Goal: Transaction & Acquisition: Purchase product/service

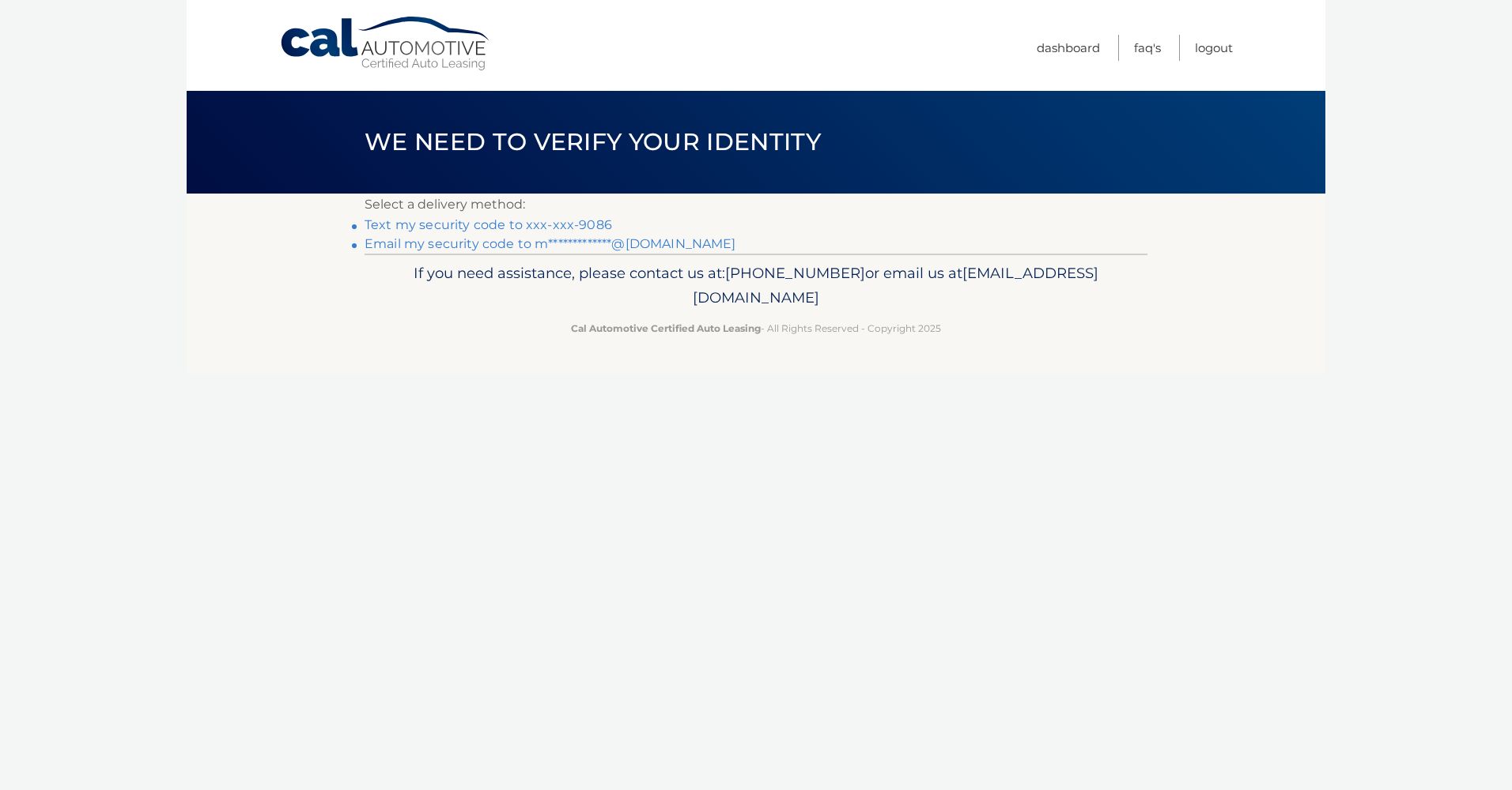
click at [478, 223] on link "Text my security code to xxx-xxx-9086" at bounding box center [488, 225] width 247 height 15
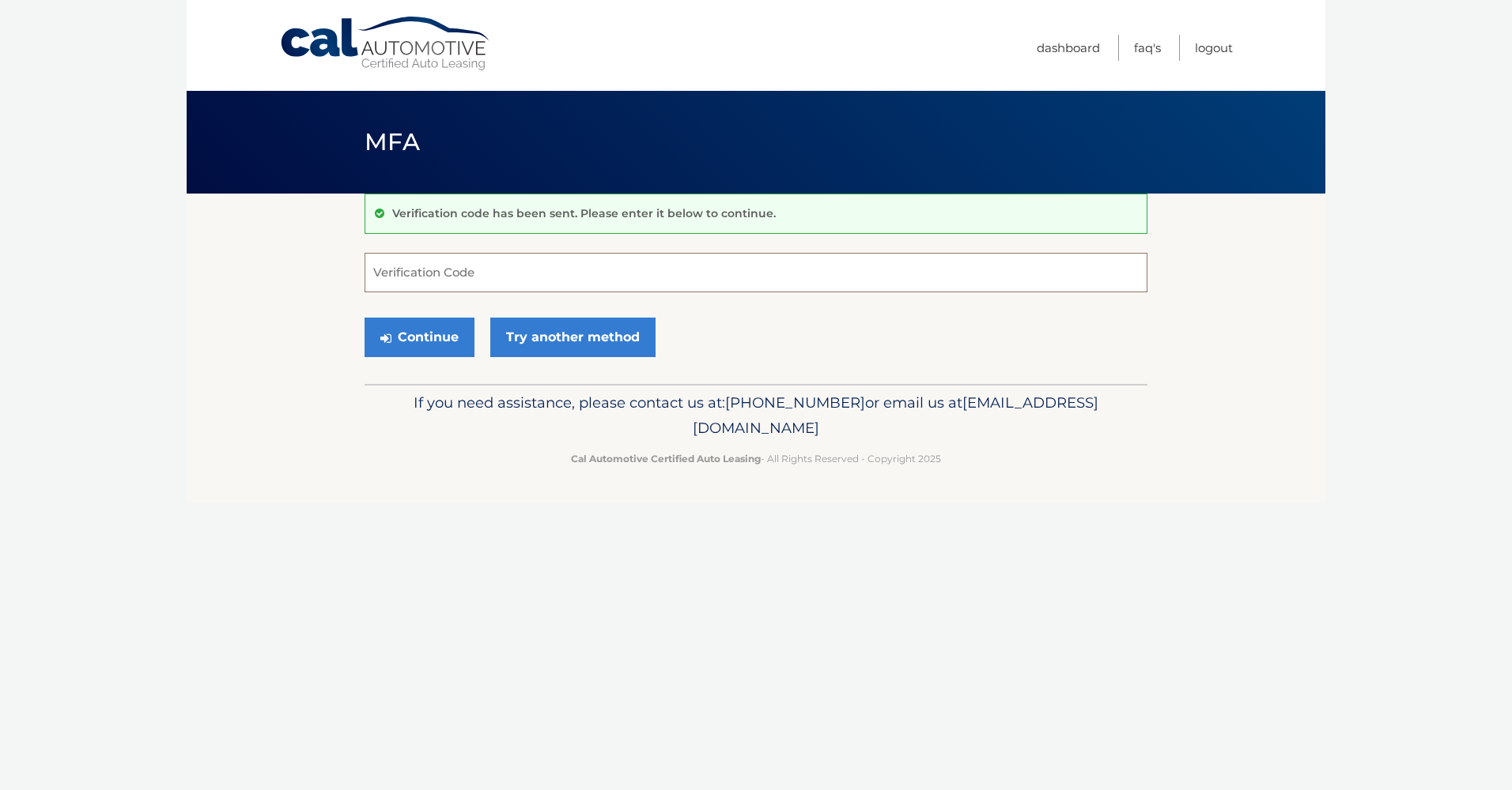
click at [430, 274] on input "Verification Code" at bounding box center [756, 273] width 783 height 39
type input "655551"
click at [365, 318] on button "Continue" at bounding box center [420, 338] width 110 height 39
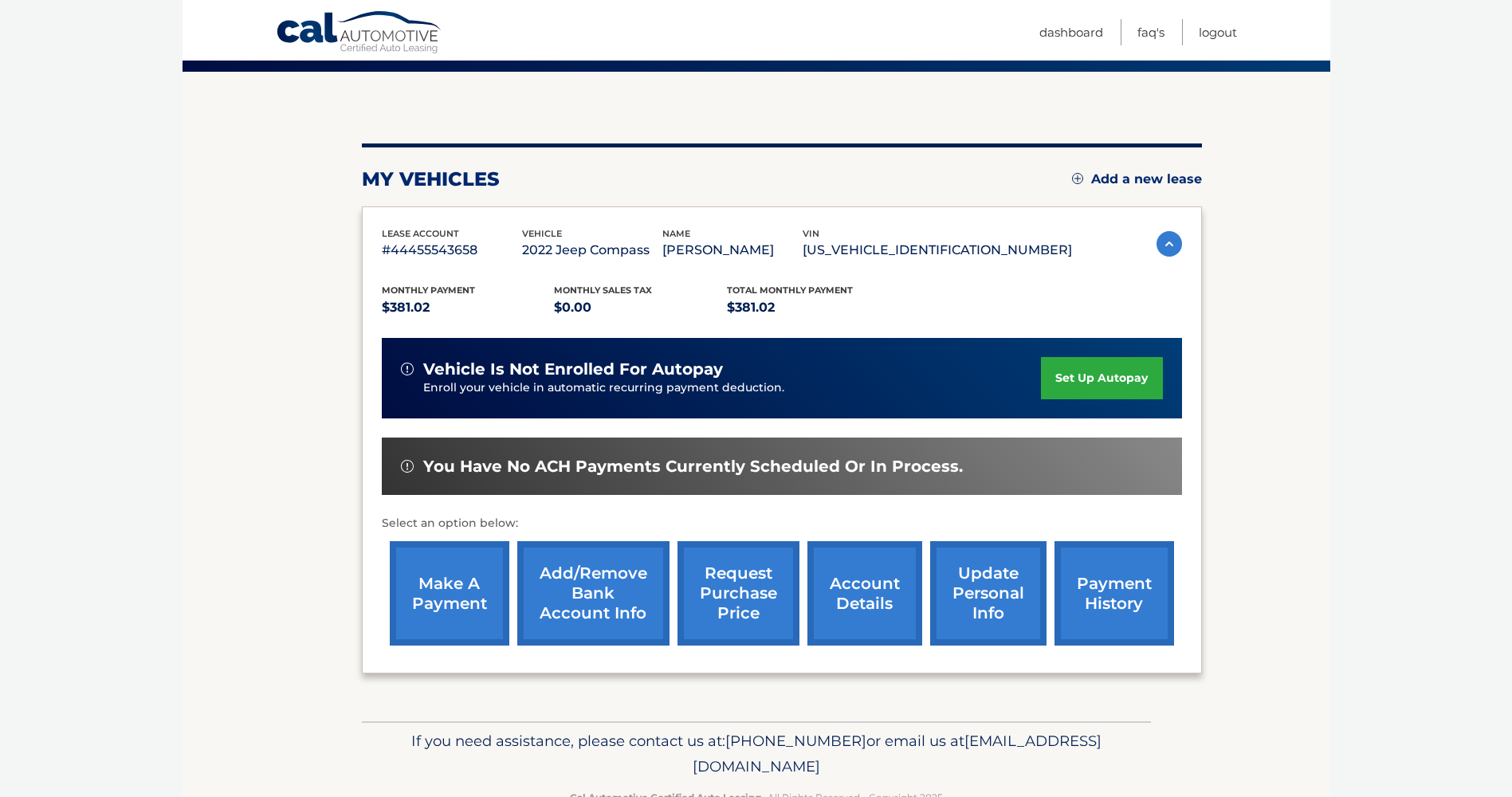
scroll to position [169, 0]
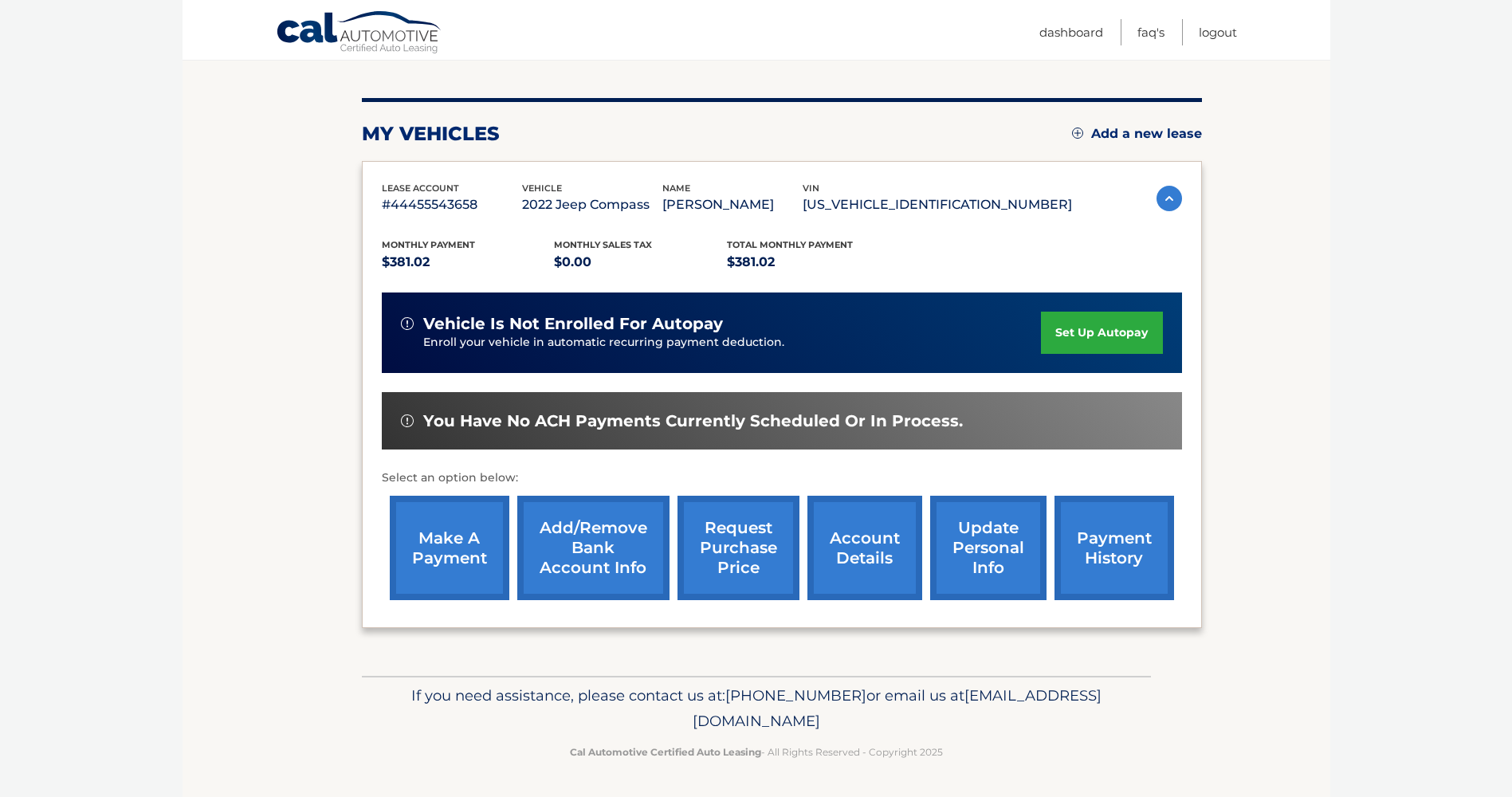
click at [455, 547] on link "make a payment" at bounding box center [449, 548] width 119 height 104
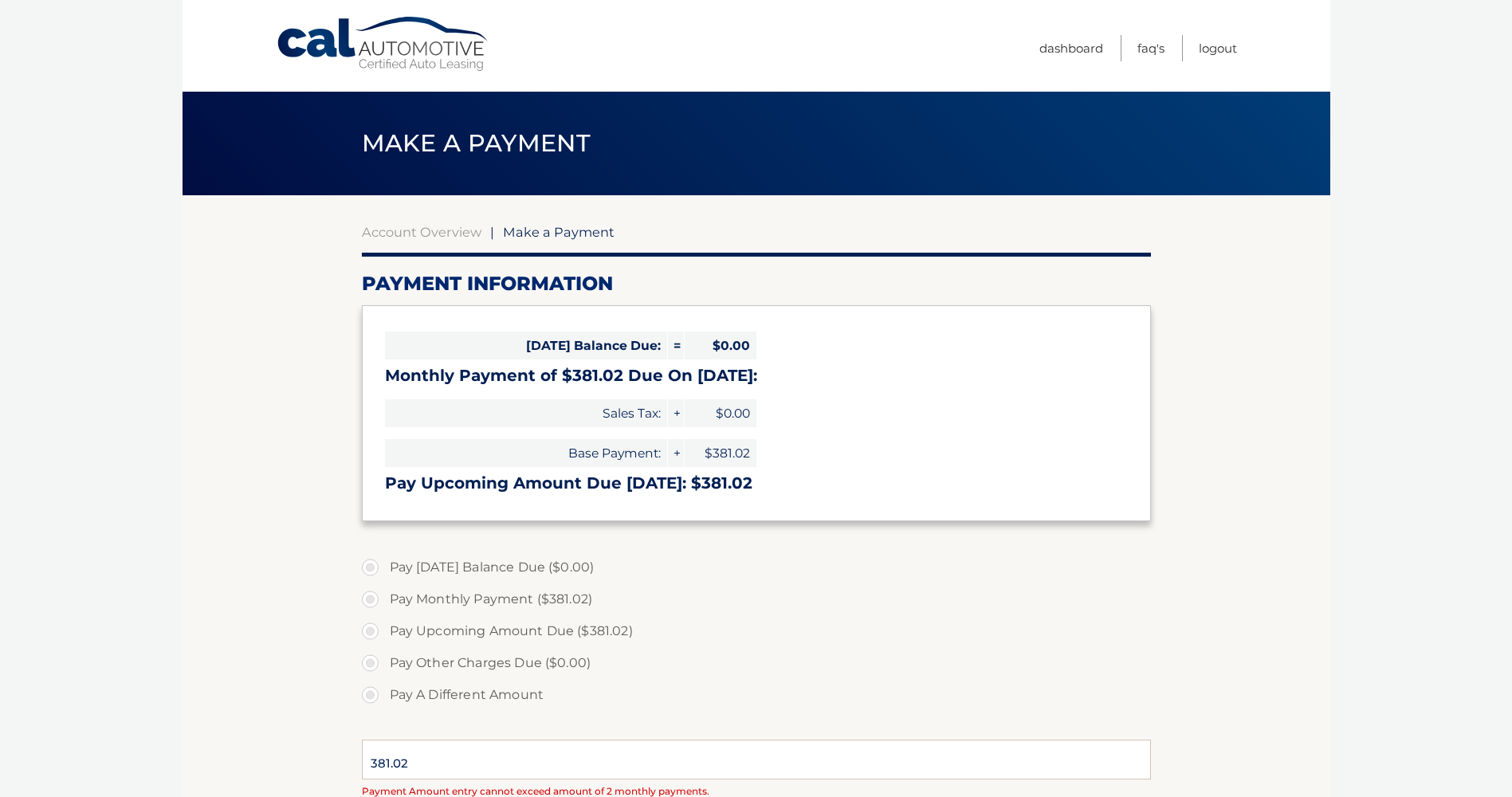
select select "ZjlhMzNiNjEtNGU1MC00MGVmLWFlNDEtYTkxMmNmMGY5Yzhi"
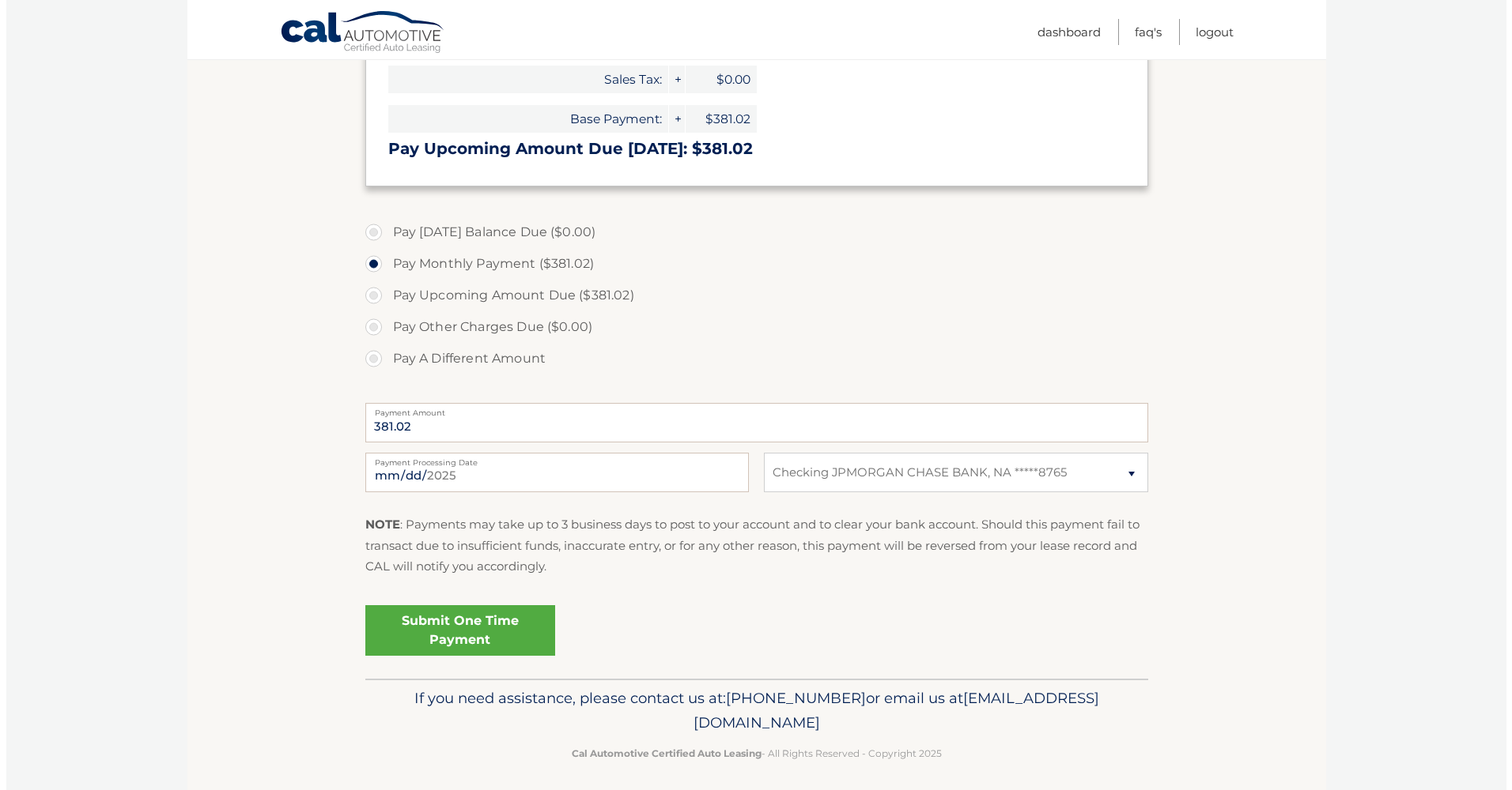
scroll to position [339, 0]
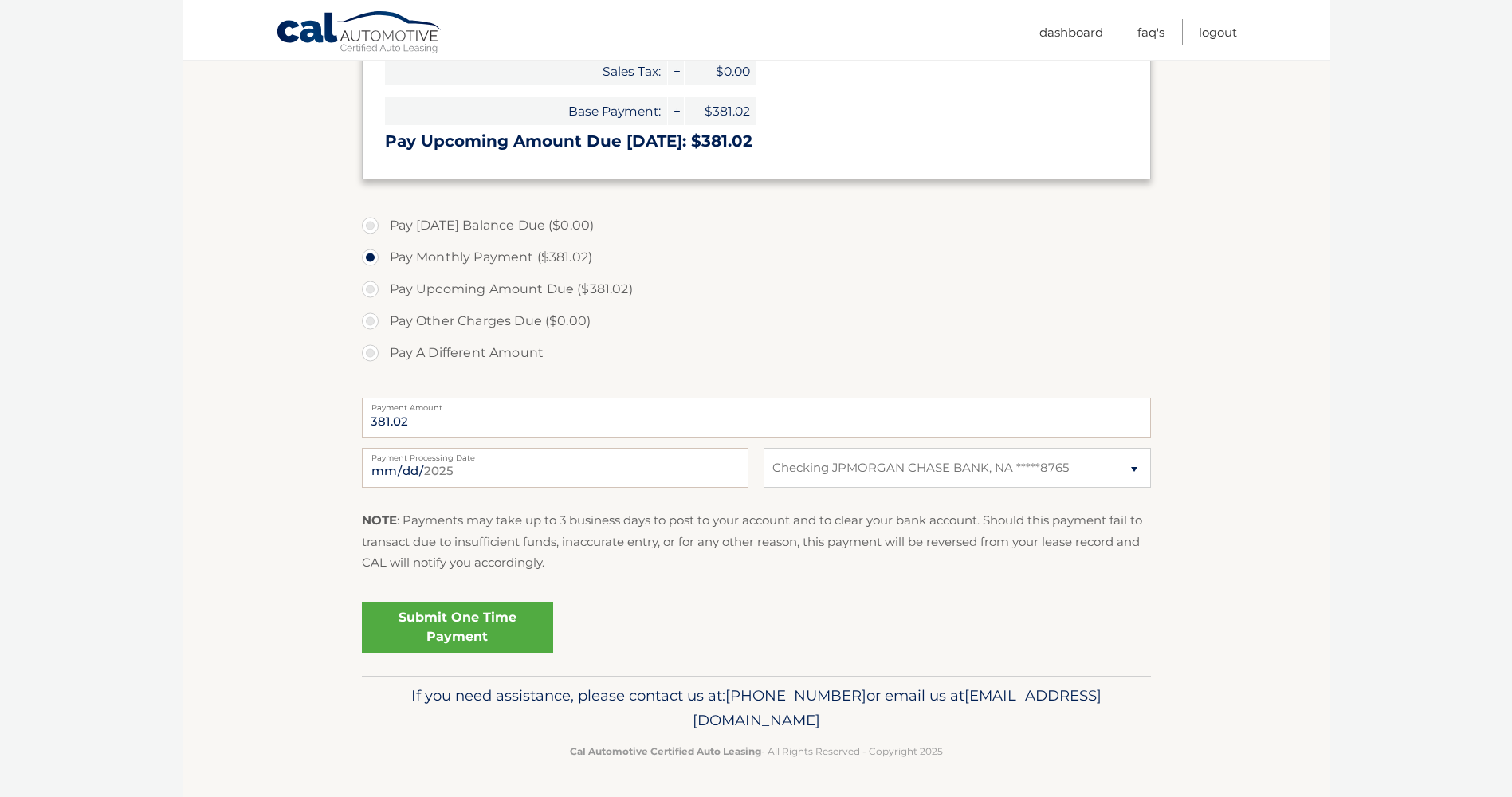
click at [517, 631] on link "Submit One Time Payment" at bounding box center [457, 627] width 192 height 51
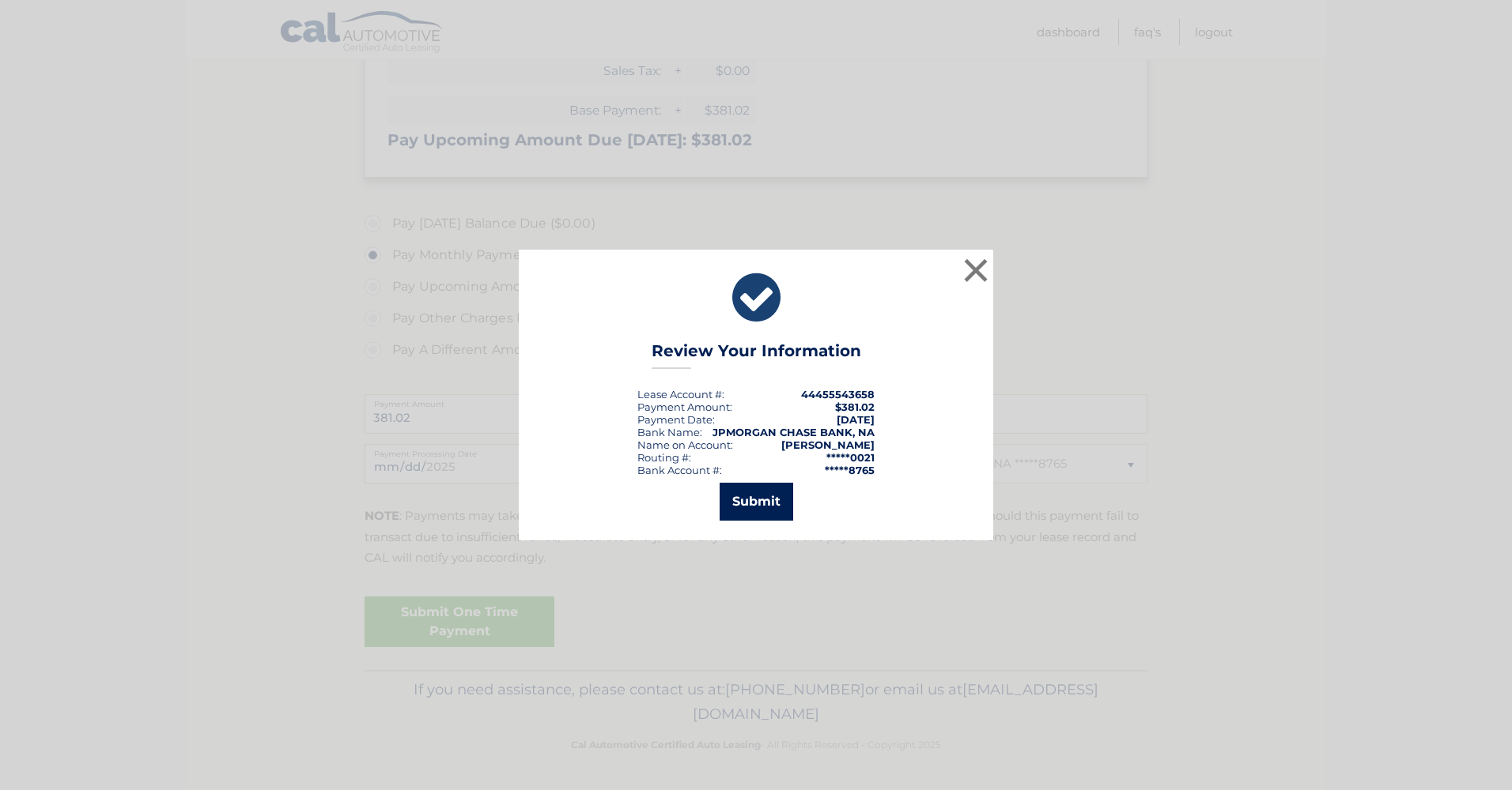
click at [760, 511] on button "Submit" at bounding box center [756, 501] width 74 height 38
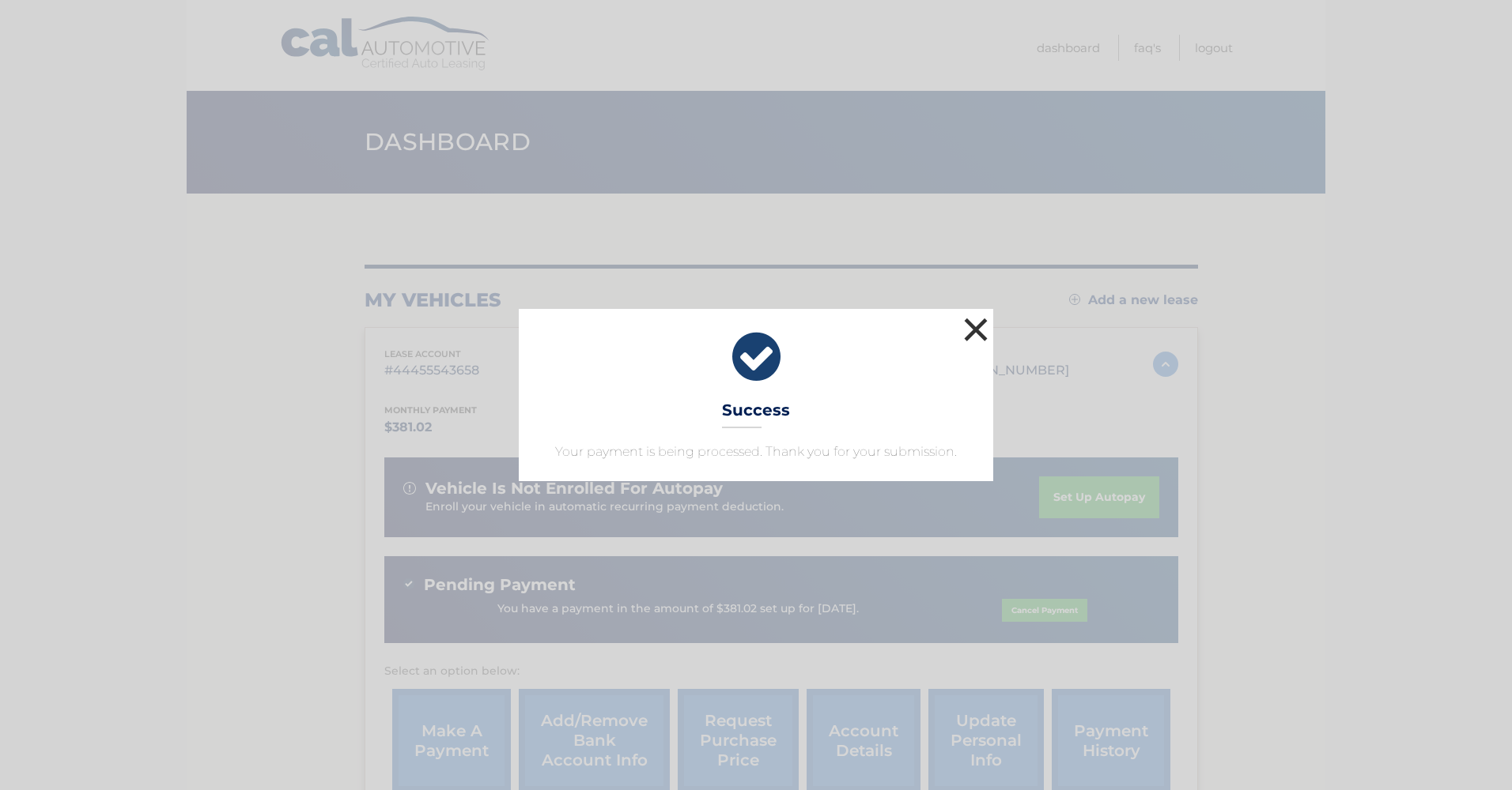
click at [974, 341] on button "×" at bounding box center [976, 330] width 32 height 32
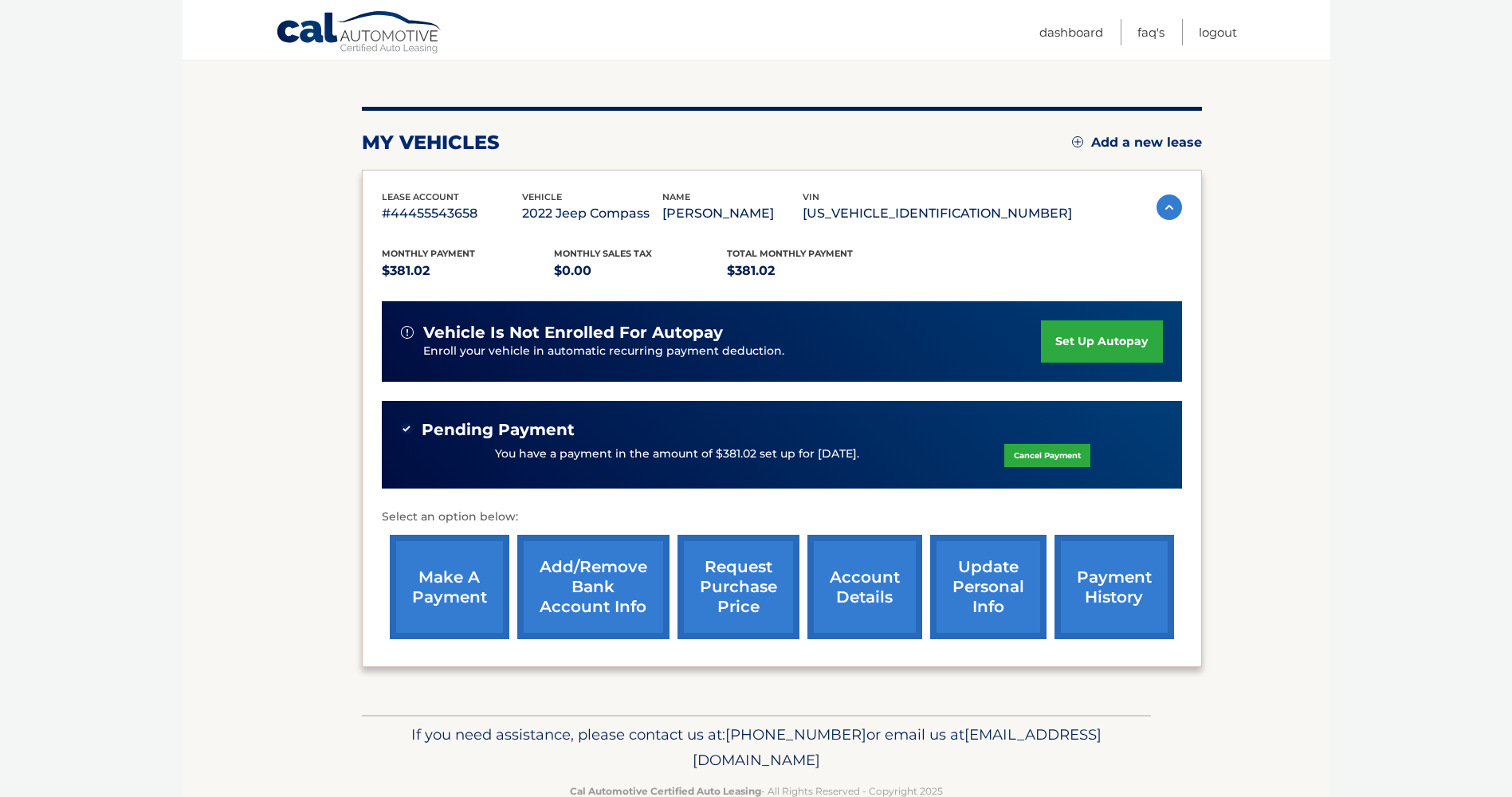
scroll to position [200, 0]
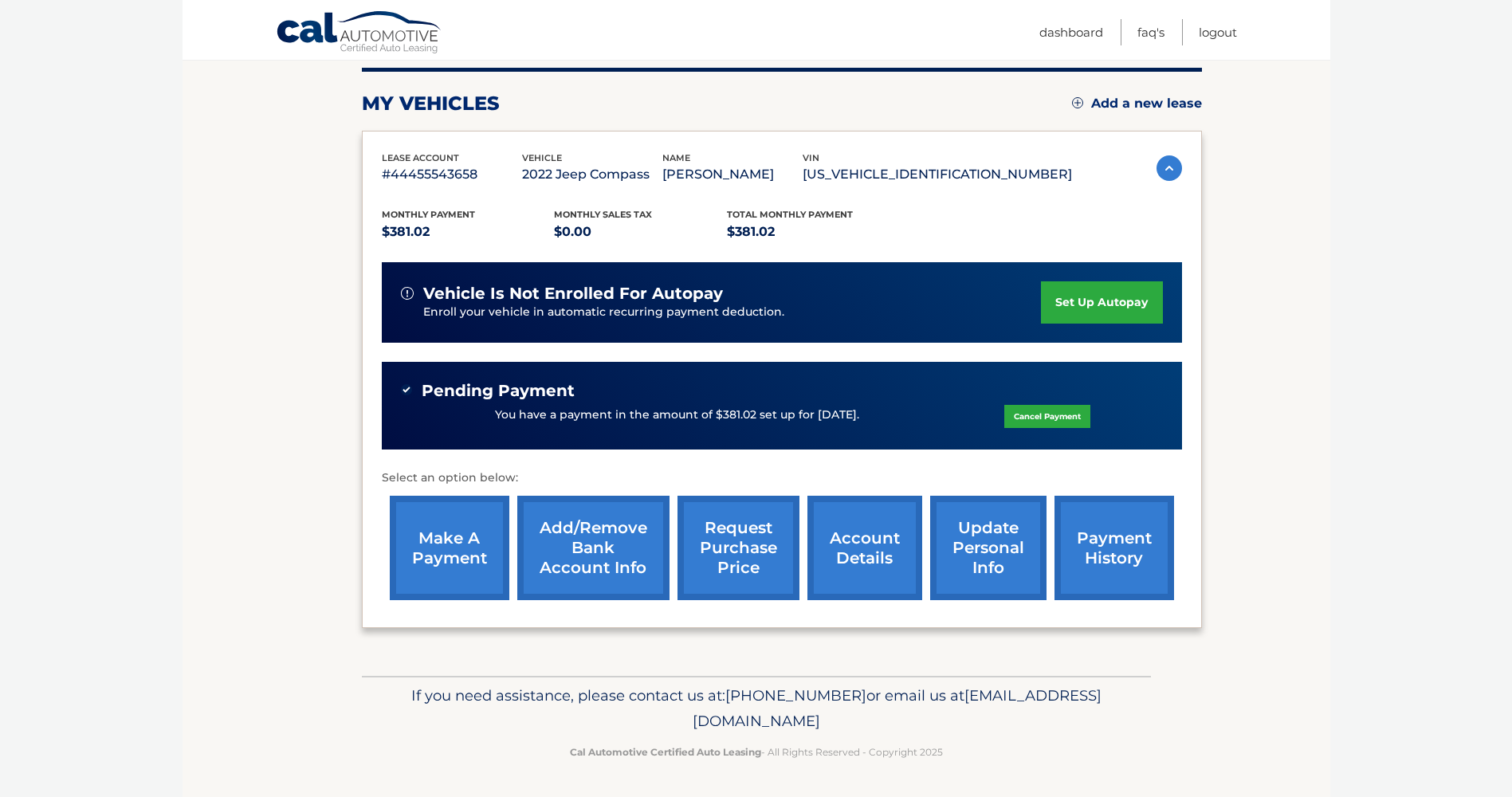
click at [865, 550] on link "account details" at bounding box center [865, 548] width 115 height 104
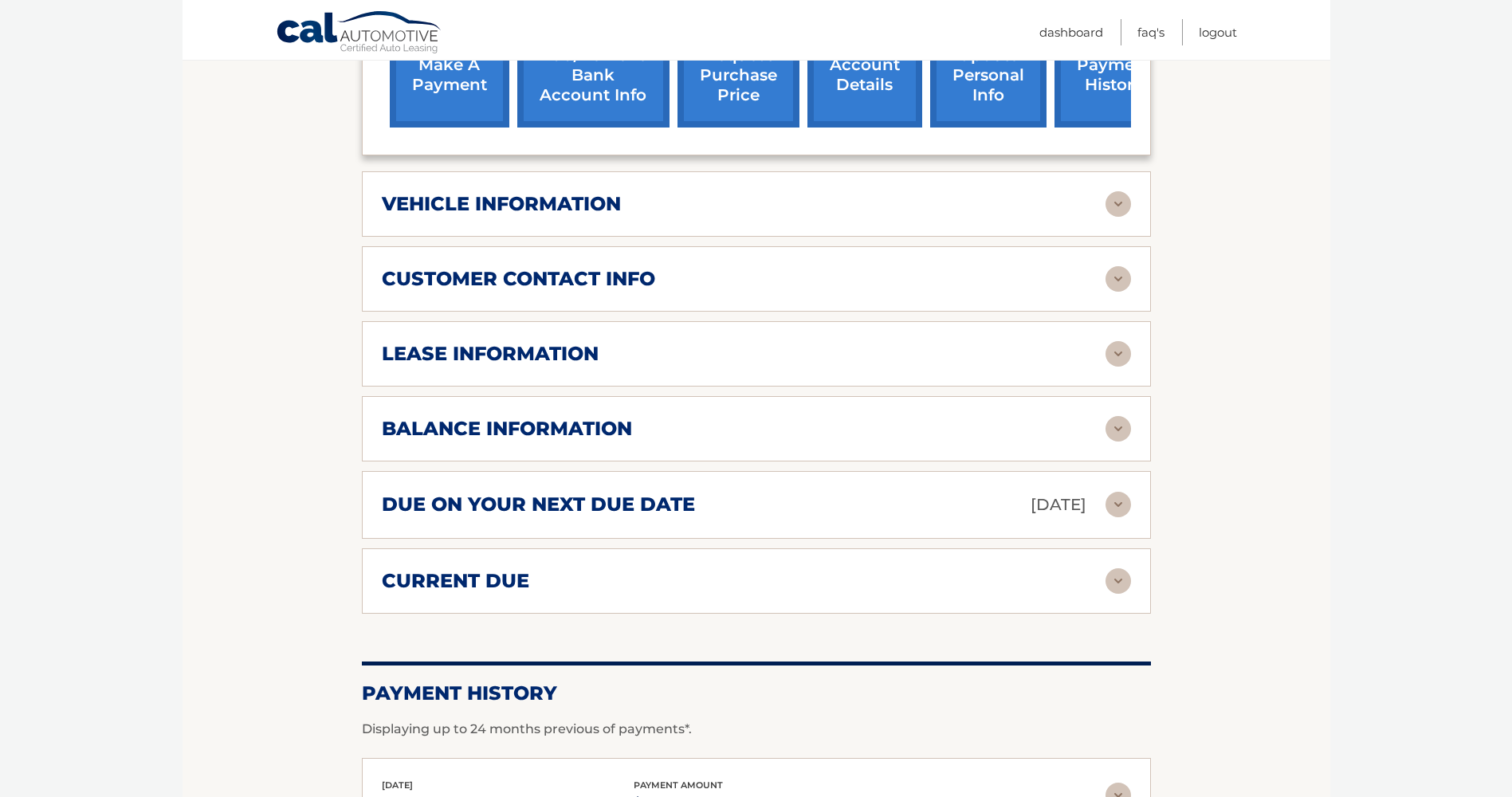
scroll to position [717, 0]
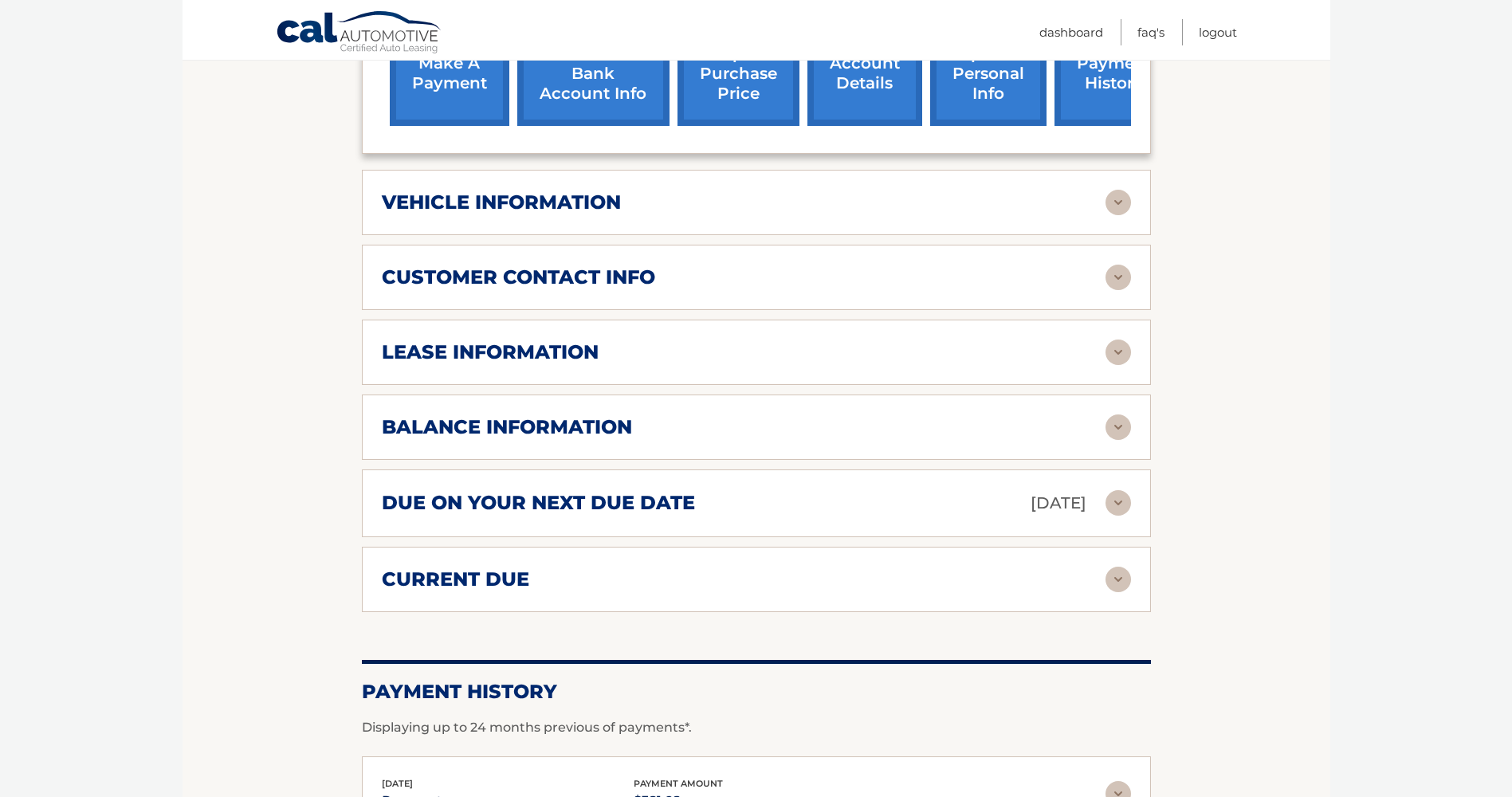
click at [1109, 340] on img at bounding box center [1119, 353] width 26 height 26
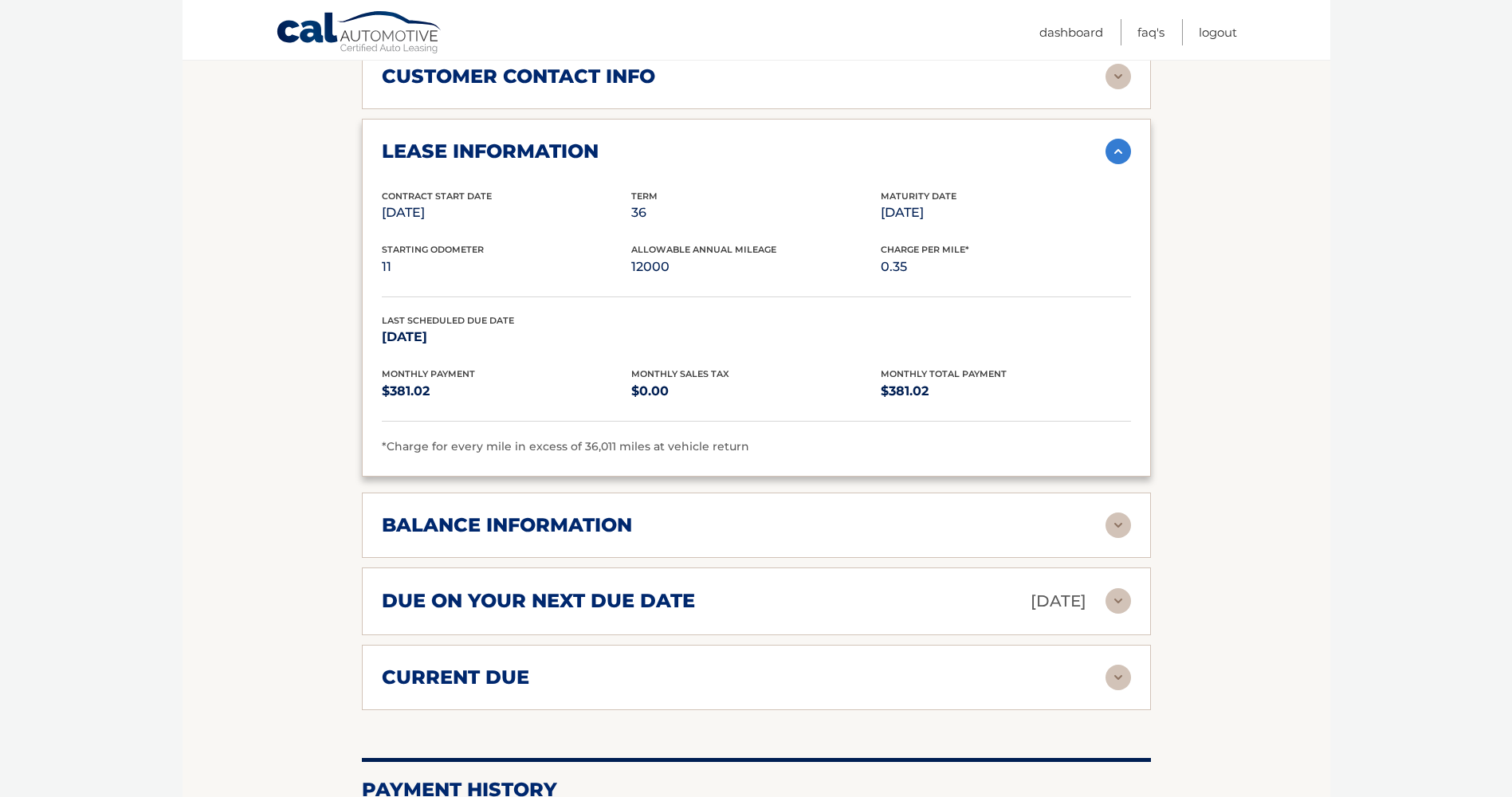
scroll to position [957, 0]
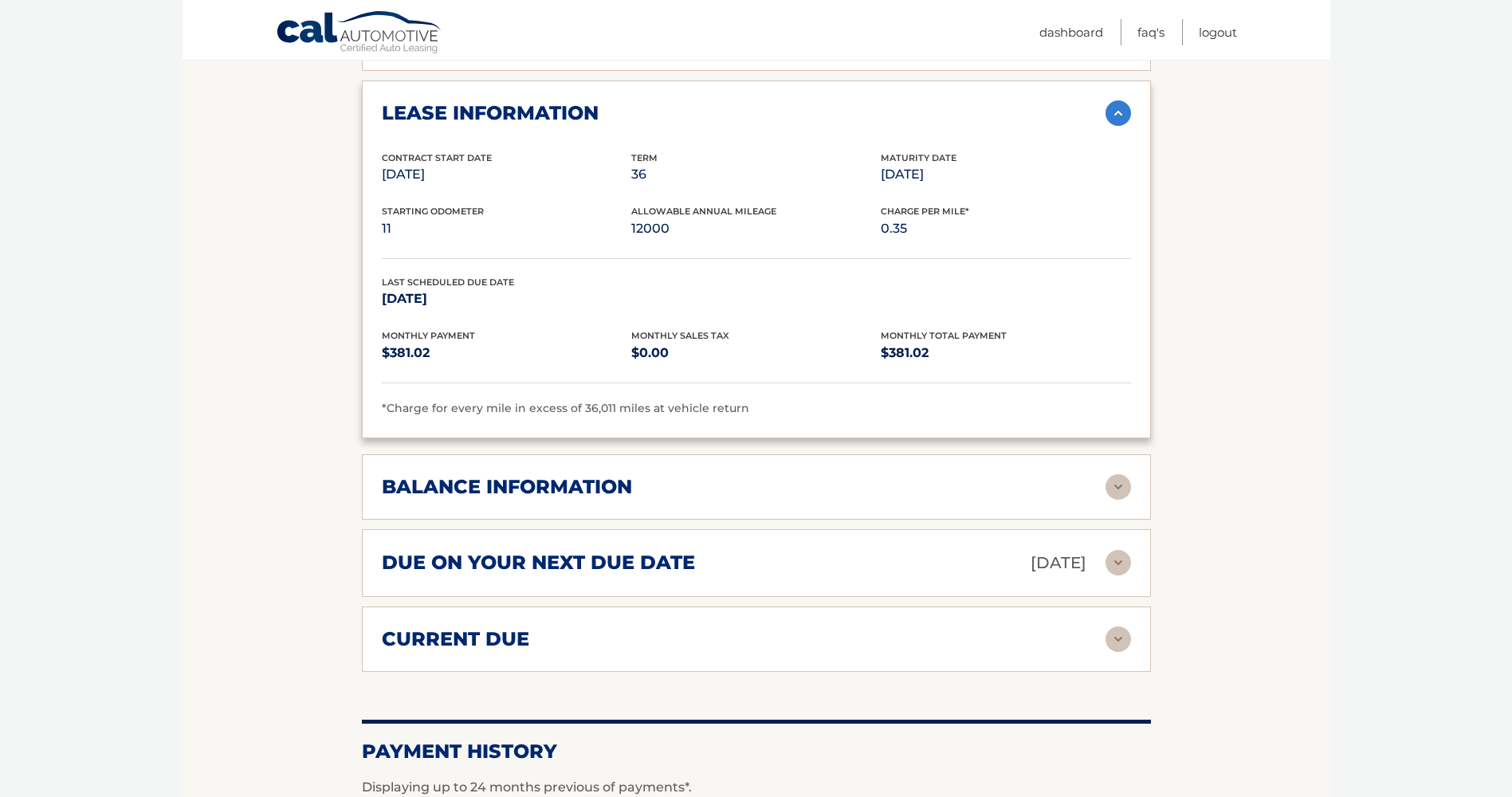
click at [1122, 474] on img at bounding box center [1119, 487] width 26 height 26
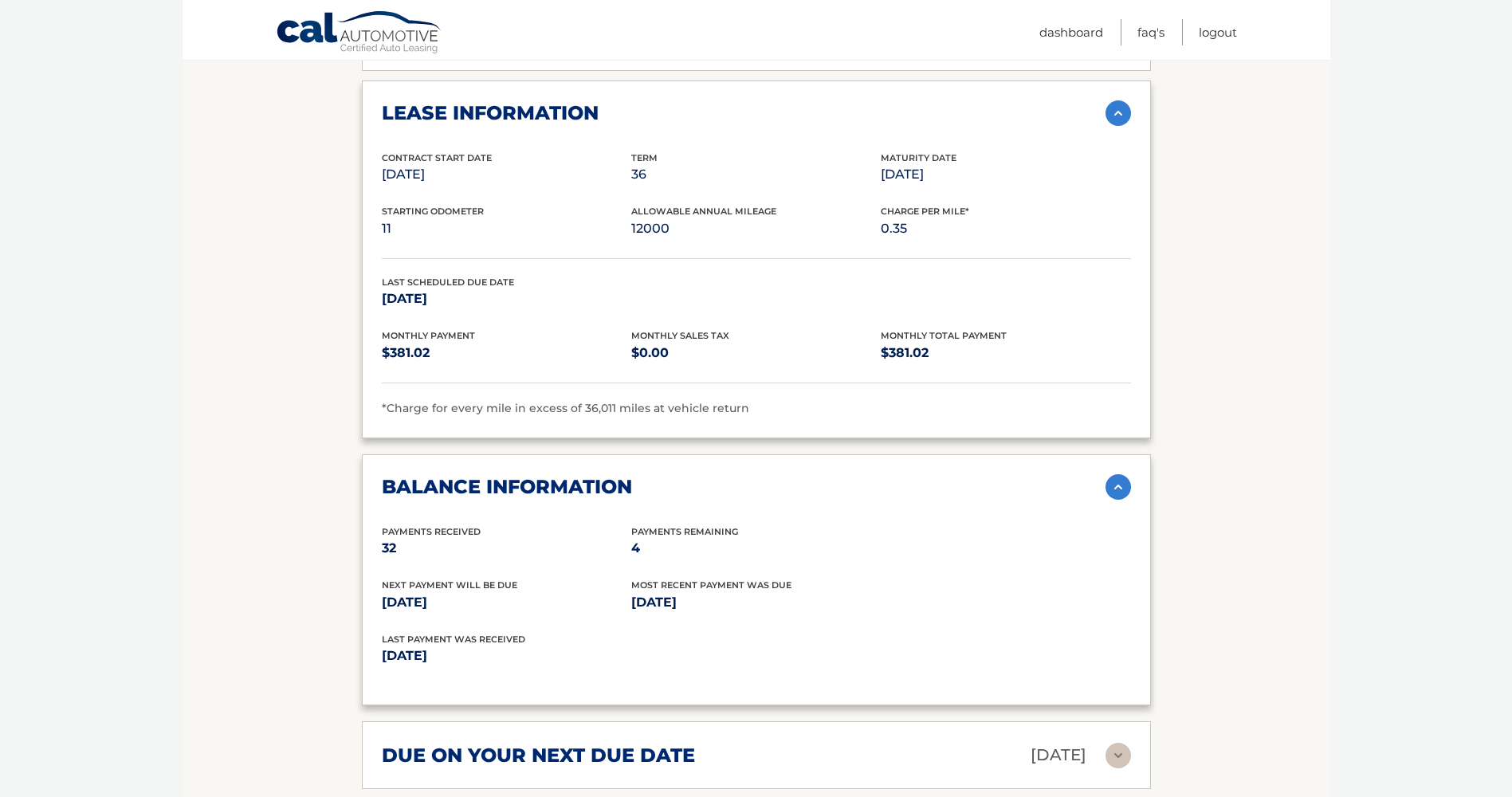
click at [1124, 100] on img at bounding box center [1119, 113] width 26 height 26
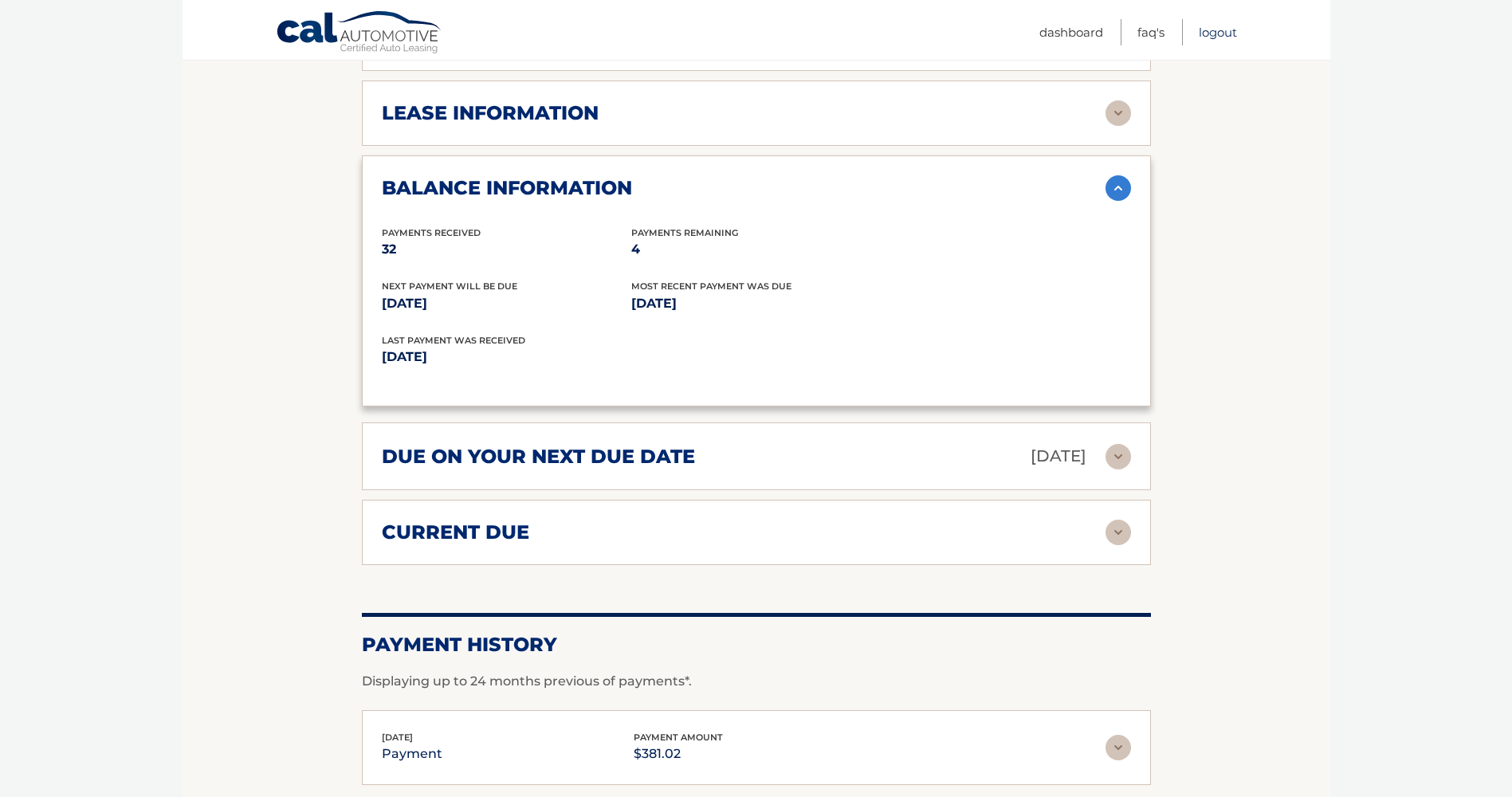
click at [1216, 35] on link "Logout" at bounding box center [1218, 32] width 39 height 26
